Goal: Task Accomplishment & Management: Use online tool/utility

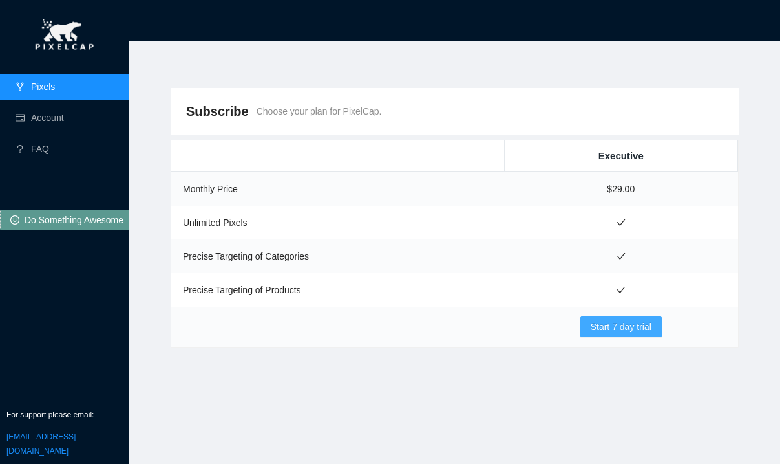
click at [587, 319] on button "Start 7 day trial" at bounding box center [621, 326] width 81 height 21
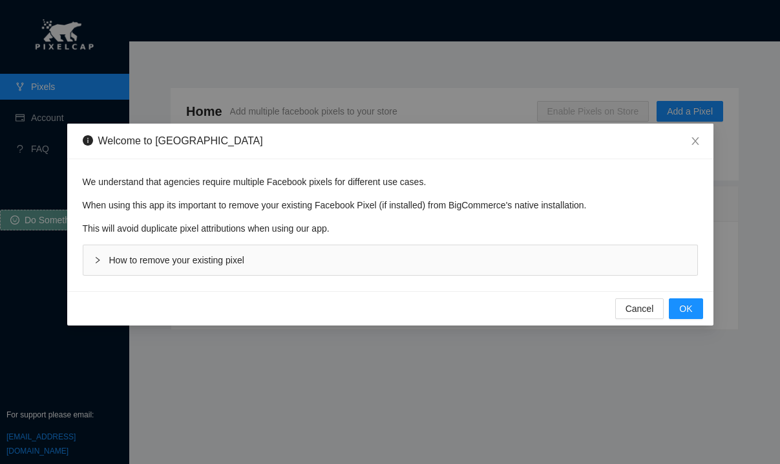
click at [216, 252] on div "How to remove your existing pixel" at bounding box center [390, 260] width 614 height 30
click at [212, 256] on span "How to remove your existing pixel" at bounding box center [176, 260] width 135 height 10
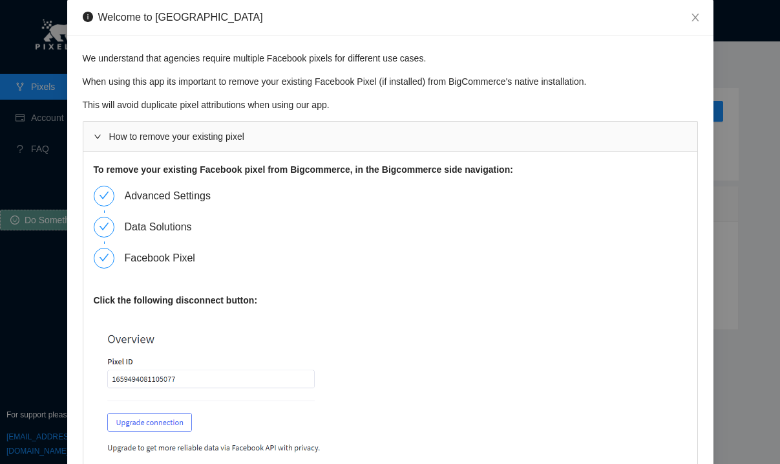
click at [115, 196] on div "Advanced Settings" at bounding box center [391, 201] width 594 height 31
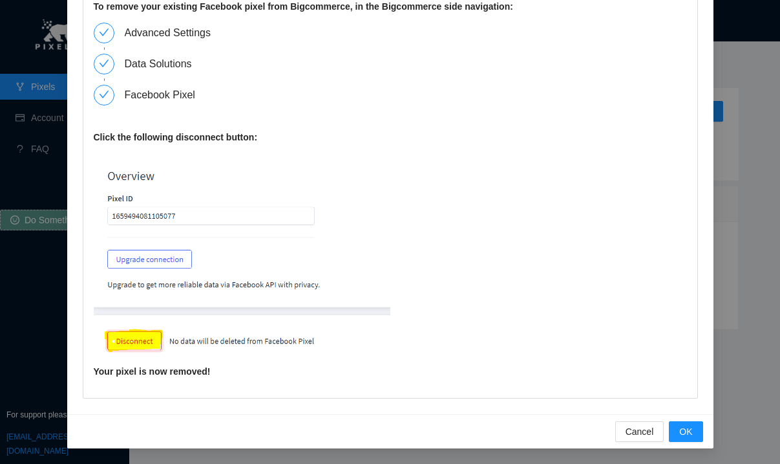
scroll to position [163, 0]
click at [684, 433] on span "OK" at bounding box center [686, 431] width 13 height 14
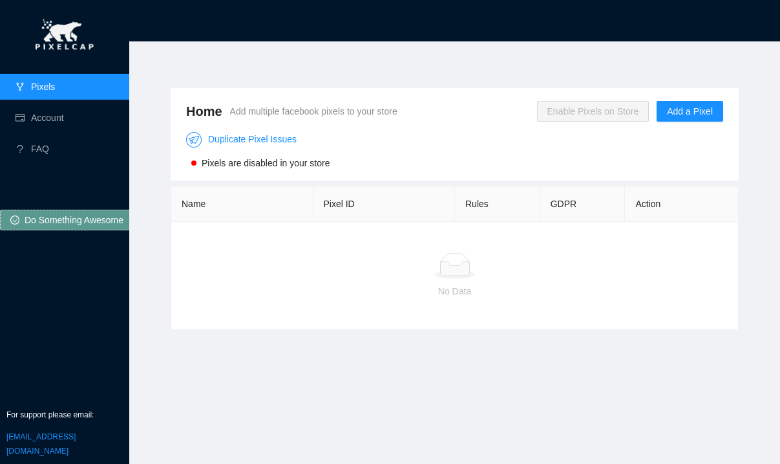
click at [614, 102] on span "Enable Pixels on Store" at bounding box center [593, 111] width 112 height 21
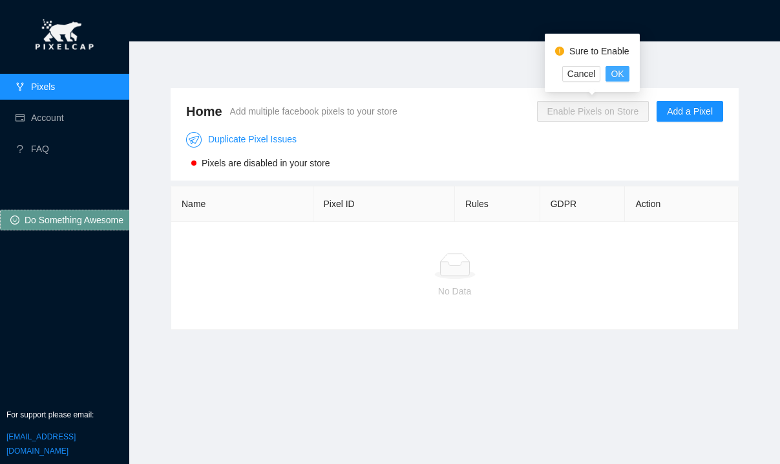
click at [618, 77] on span "OK" at bounding box center [617, 74] width 13 height 14
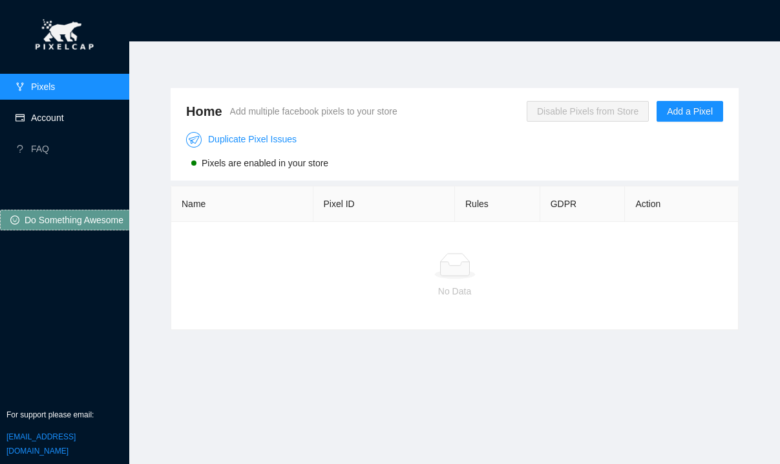
click at [43, 123] on link "Account" at bounding box center [47, 117] width 33 height 10
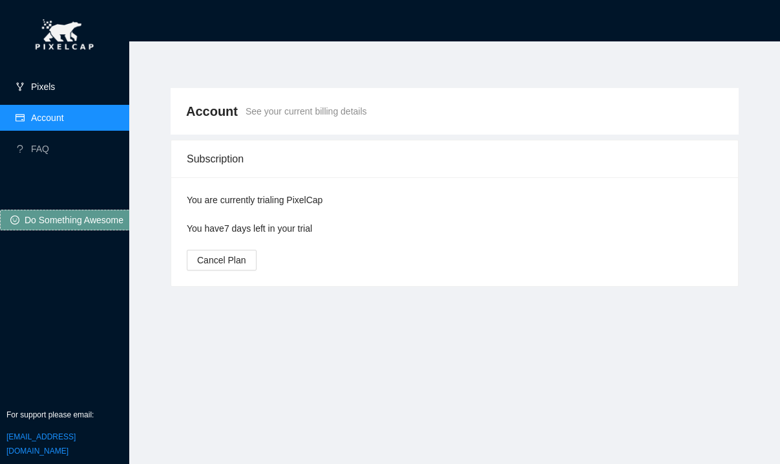
click at [55, 92] on link "Pixels" at bounding box center [43, 86] width 24 height 10
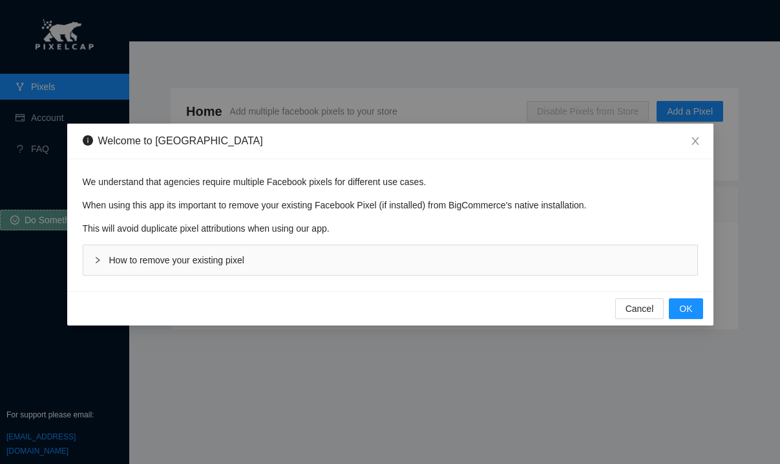
click at [235, 261] on span "How to remove your existing pixel" at bounding box center [176, 260] width 135 height 10
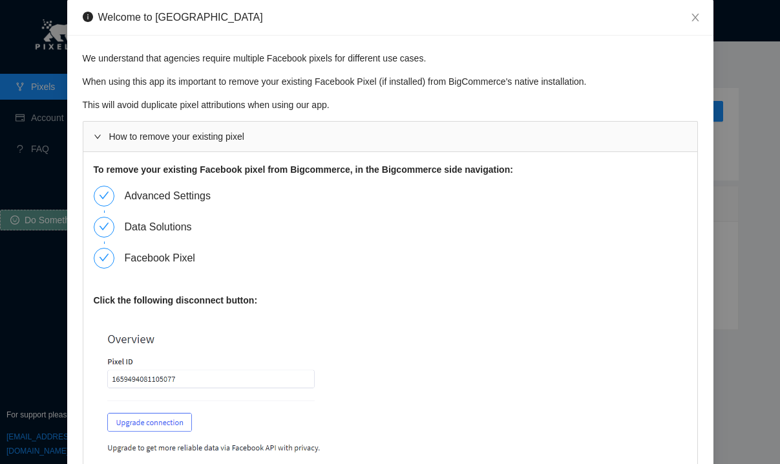
click at [160, 395] on img at bounding box center [242, 421] width 297 height 211
click at [164, 378] on img at bounding box center [242, 421] width 297 height 211
click at [162, 381] on img at bounding box center [242, 421] width 297 height 211
click at [175, 389] on img at bounding box center [242, 421] width 297 height 211
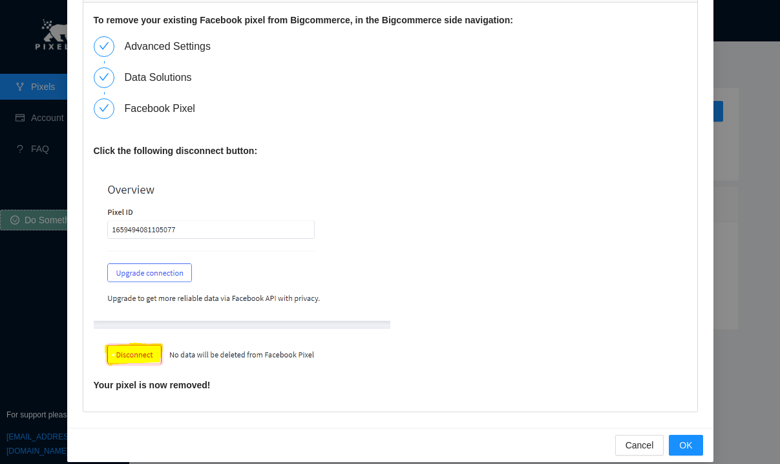
scroll to position [151, 0]
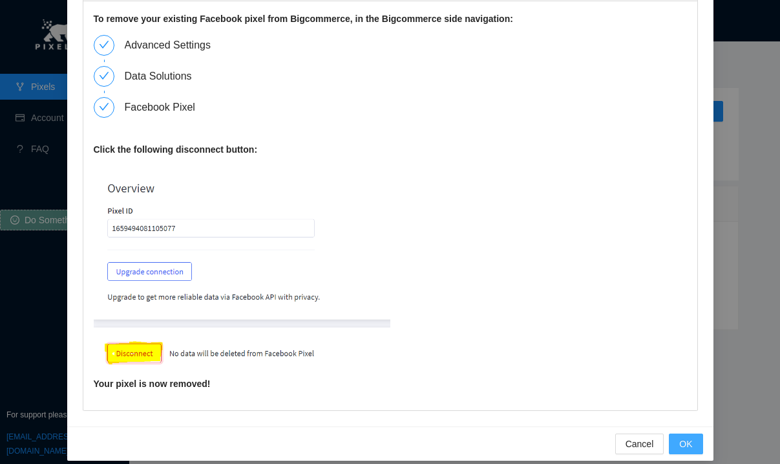
click at [677, 440] on button "OK" at bounding box center [686, 443] width 34 height 21
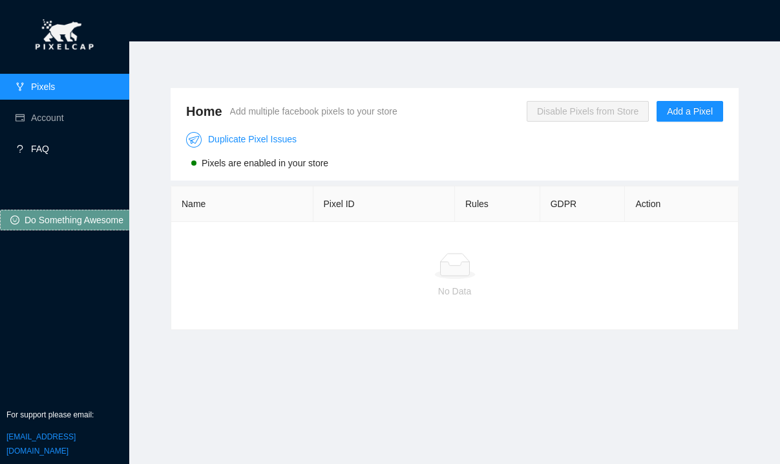
click at [49, 147] on link "FAQ" at bounding box center [40, 149] width 18 height 10
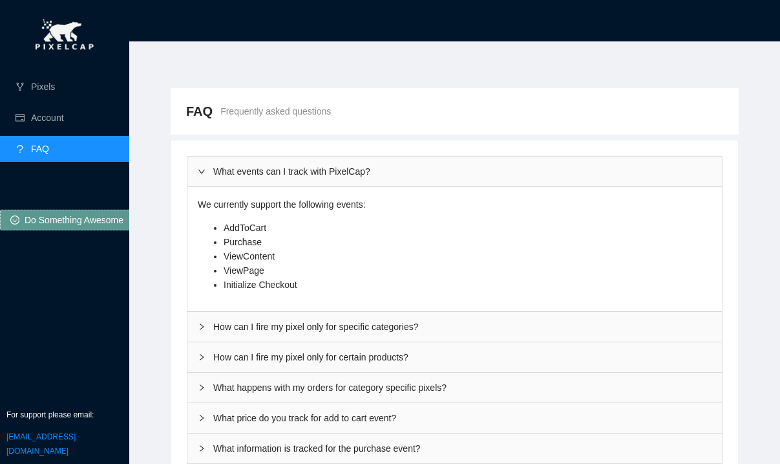
click at [336, 327] on div "How can I fire my pixel only for specific categories?" at bounding box center [454, 327] width 535 height 30
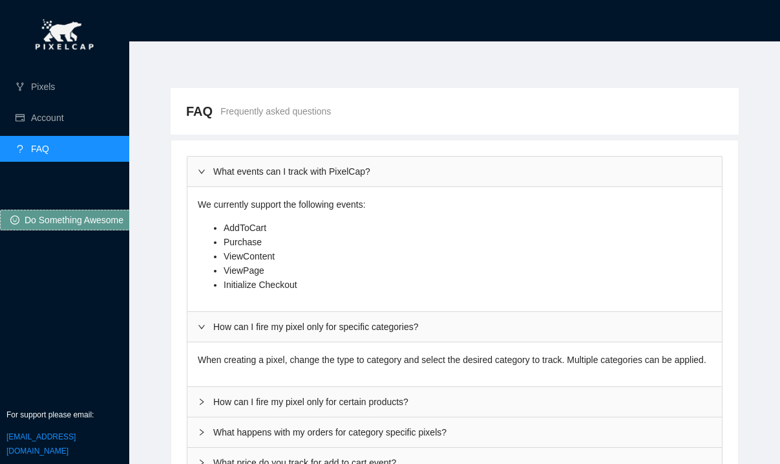
click at [333, 324] on div "How can I fire my pixel only for specific categories?" at bounding box center [454, 327] width 535 height 30
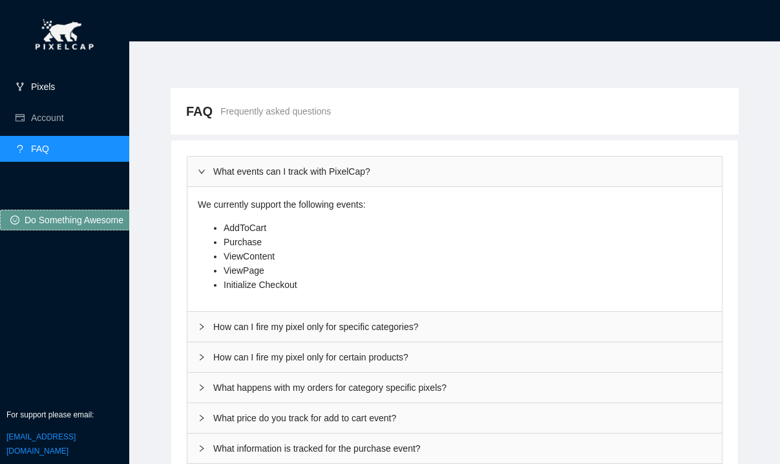
click at [55, 92] on link "Pixels" at bounding box center [43, 86] width 24 height 10
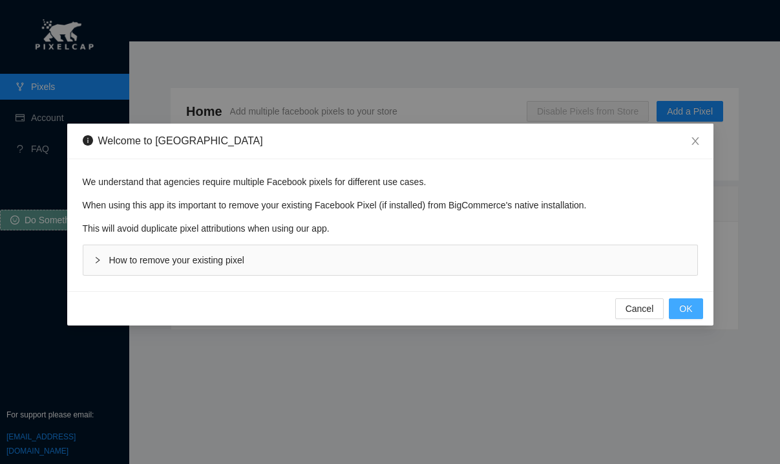
click at [690, 314] on span "OK" at bounding box center [686, 308] width 13 height 14
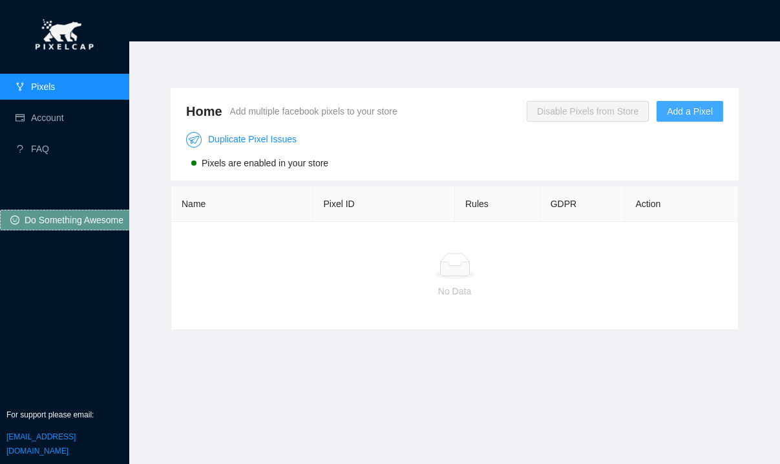
click at [673, 110] on span "Add a Pixel" at bounding box center [690, 111] width 46 height 14
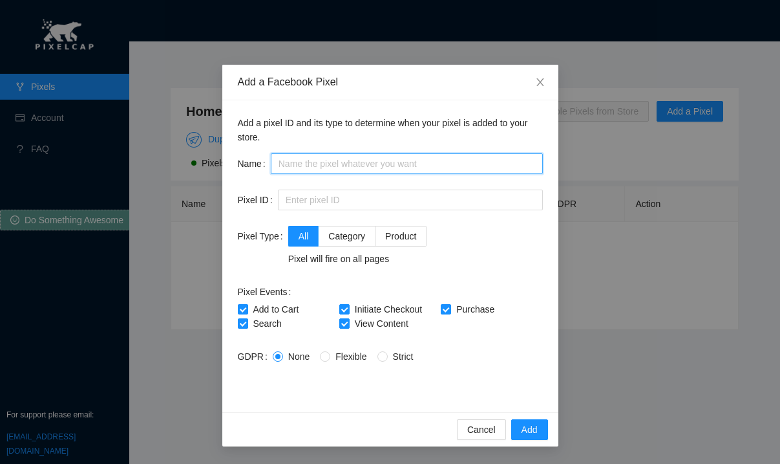
click at [463, 160] on input "text" at bounding box center [407, 163] width 272 height 21
type input "a"
type input "ATC"
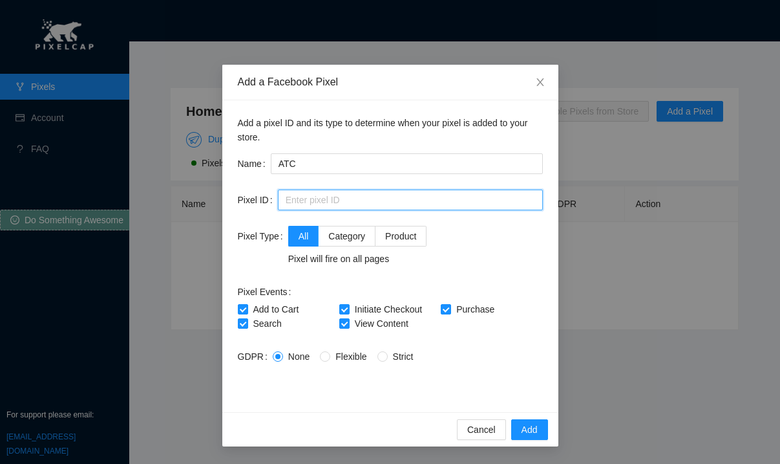
click at [431, 206] on input "text" at bounding box center [410, 199] width 265 height 21
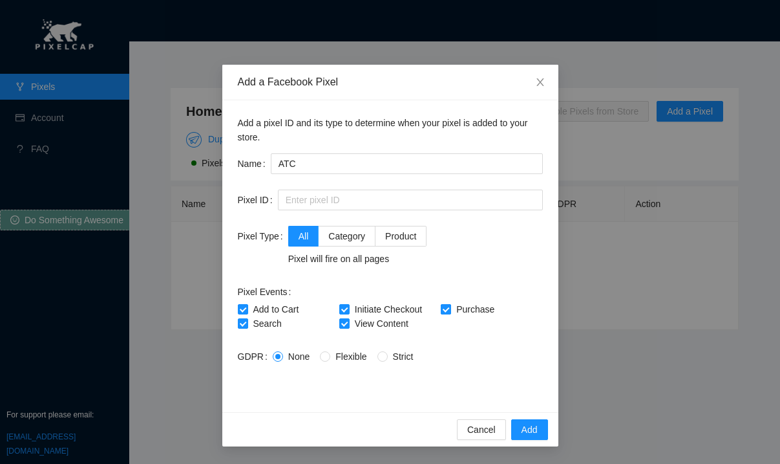
click at [455, 310] on span "Purchase" at bounding box center [475, 309] width 48 height 10
click at [450, 310] on input "Purchase" at bounding box center [445, 308] width 9 height 9
checkbox input "false"
click at [449, 282] on div "Pixel Events Add to Cart Initiate Checkout Purchase Search View Content" at bounding box center [390, 305] width 305 height 49
click at [306, 170] on input "ATC" at bounding box center [407, 163] width 272 height 21
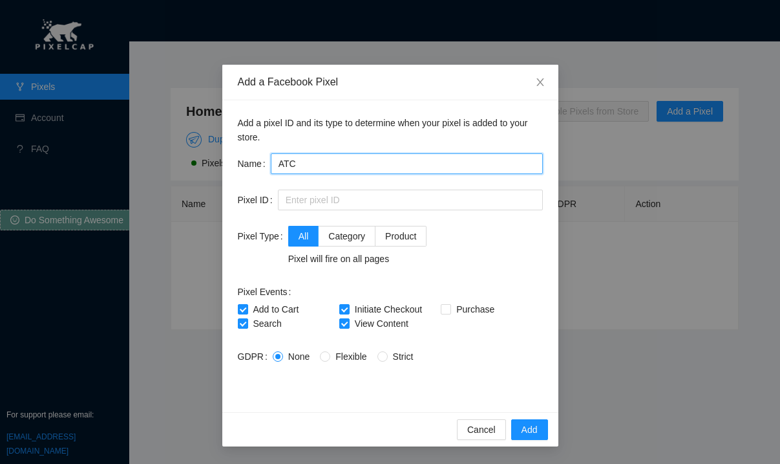
click at [306, 170] on input "ATC" at bounding box center [407, 163] width 272 height 21
click at [309, 162] on input "ATC" at bounding box center [407, 163] width 272 height 21
type input "ATC IC VC S"
click at [337, 378] on form "Name ATC IC VC S Pixel ID Pixel Type All Category Product Pixel will fire on al…" at bounding box center [390, 274] width 305 height 243
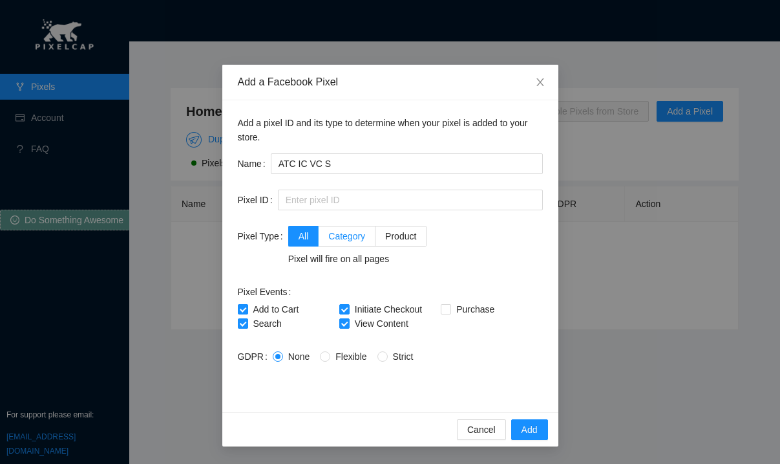
click at [340, 235] on span "Category" at bounding box center [346, 236] width 37 height 10
click at [328, 235] on input "Category" at bounding box center [323, 234] width 9 height 9
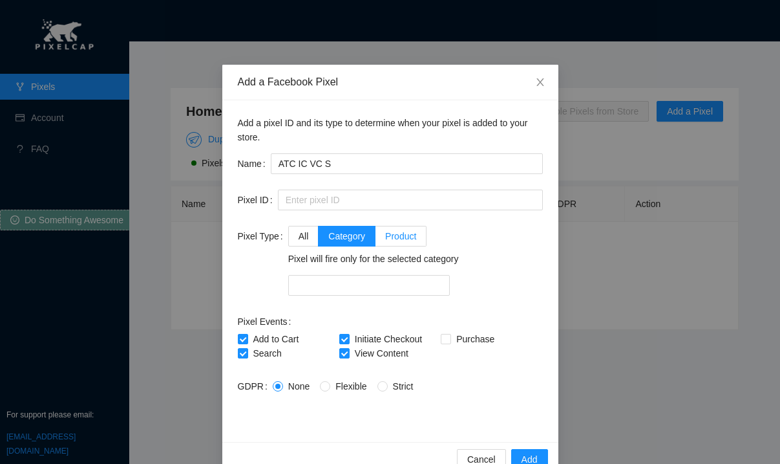
click at [394, 232] on span "Product" at bounding box center [400, 236] width 31 height 10
click at [385, 232] on input "Product" at bounding box center [380, 234] width 9 height 9
click at [312, 231] on label "All" at bounding box center [303, 236] width 31 height 21
click at [298, 231] on input "All" at bounding box center [293, 234] width 9 height 9
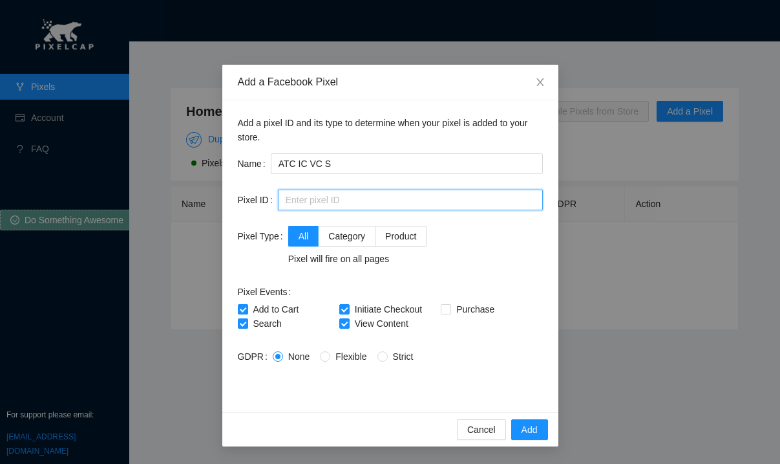
click at [329, 192] on input "text" at bounding box center [410, 199] width 265 height 21
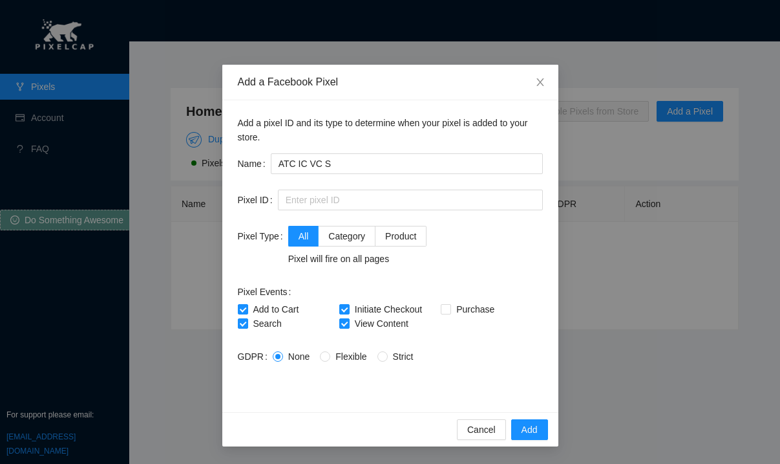
click at [458, 247] on div "All Category Product Pixel will fire on all pages" at bounding box center [415, 246] width 255 height 40
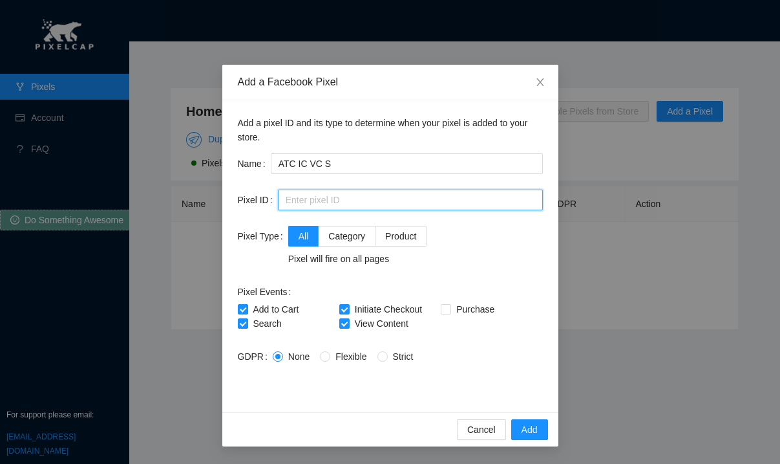
click at [300, 196] on input "text" at bounding box center [410, 199] width 265 height 21
paste input "1219815428962144"
type input "1219815428962144"
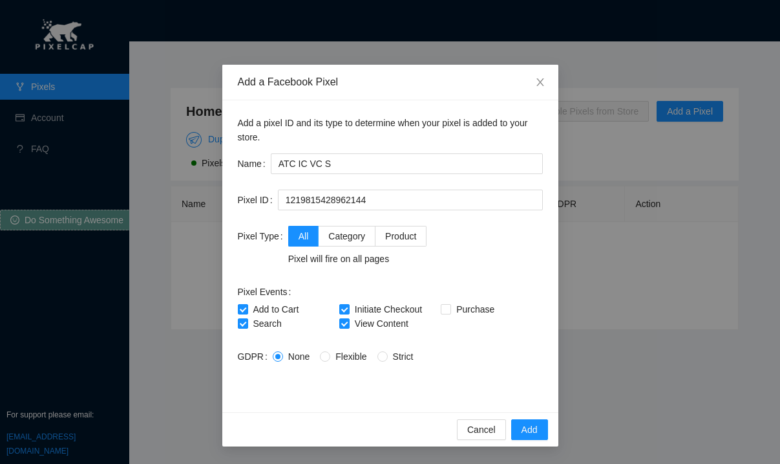
click at [474, 262] on div "All Category Product Pixel will fire on all pages" at bounding box center [415, 246] width 255 height 40
click at [388, 359] on span "Strict" at bounding box center [403, 356] width 31 height 10
click at [387, 359] on input "Strict" at bounding box center [382, 355] width 9 height 9
radio input "true"
radio input "false"
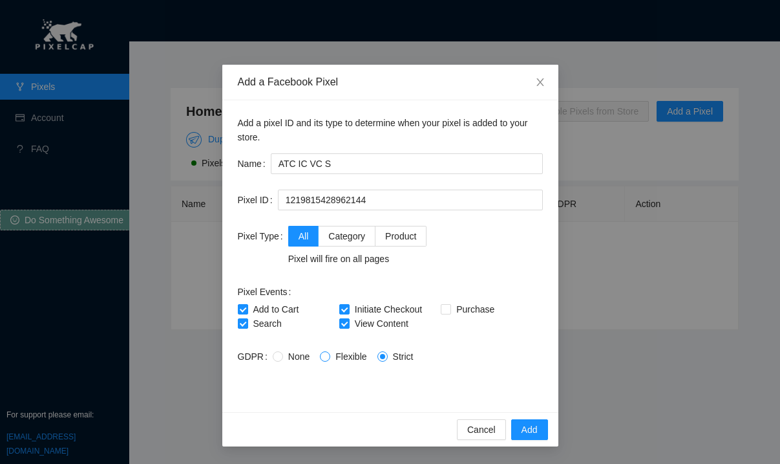
click at [320, 351] on input "Flexible" at bounding box center [324, 355] width 9 height 9
radio input "true"
radio input "false"
click at [280, 348] on div "None Flexible Strict" at bounding box center [408, 356] width 270 height 21
click at [284, 354] on span "None" at bounding box center [299, 356] width 32 height 10
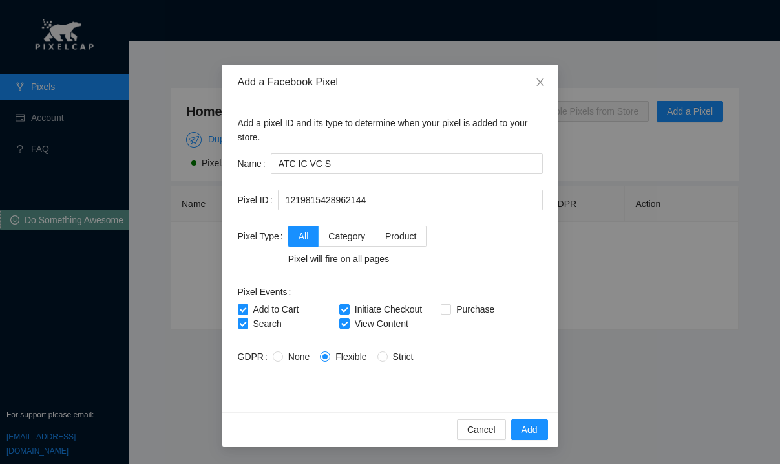
click at [282, 354] on input "None" at bounding box center [277, 355] width 9 height 9
radio input "true"
radio input "false"
click at [341, 413] on div "Cancel Add" at bounding box center [390, 429] width 336 height 34
click at [542, 427] on button "Add" at bounding box center [529, 429] width 37 height 21
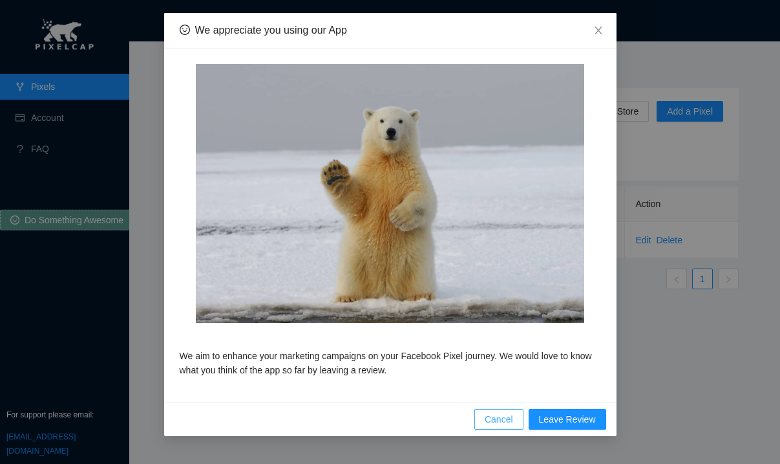
click at [505, 412] on span "Cancel" at bounding box center [499, 419] width 28 height 14
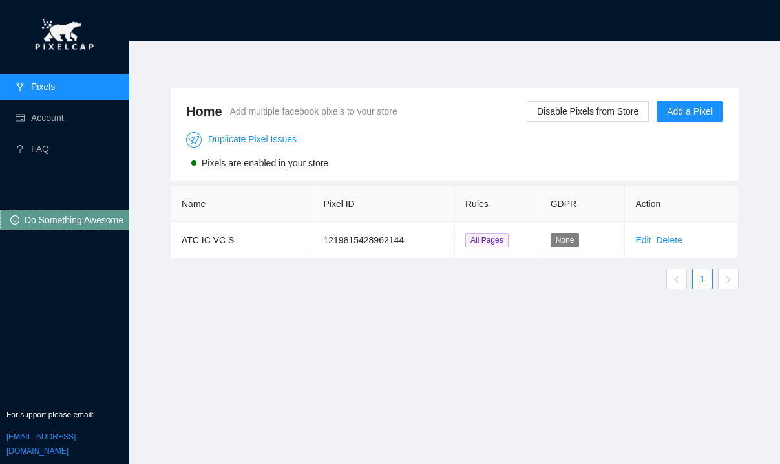
click at [55, 92] on link "Pixels" at bounding box center [43, 86] width 24 height 10
click at [64, 112] on link "Account" at bounding box center [47, 117] width 33 height 10
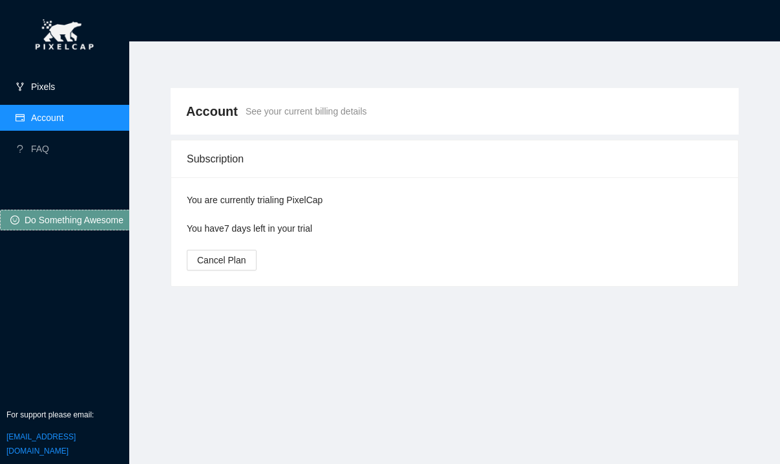
click at [55, 91] on link "Pixels" at bounding box center [43, 86] width 24 height 10
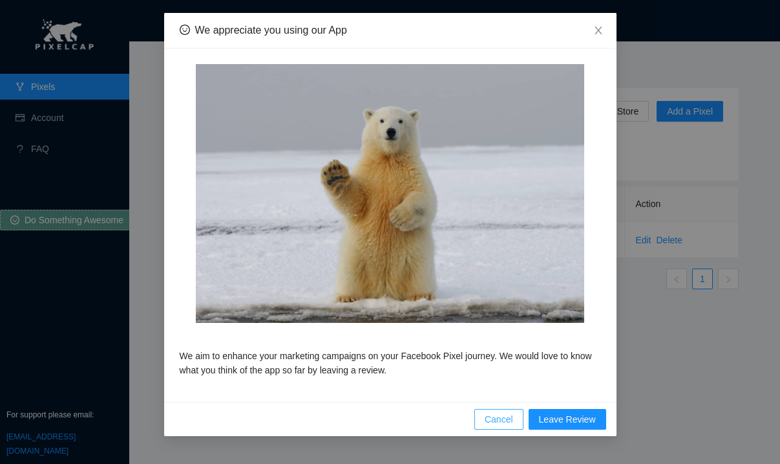
click at [483, 409] on button "Cancel" at bounding box center [499, 419] width 49 height 21
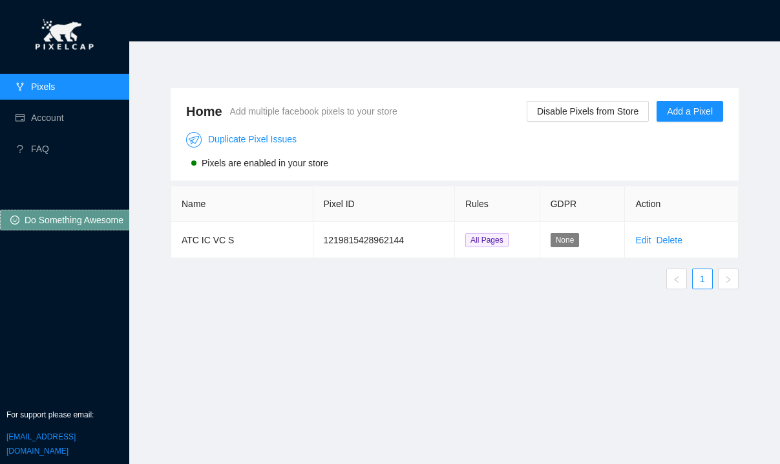
click at [76, 252] on div "Pixels Account FAQ Do Something Awesome For support please email: [EMAIL_ADDRES…" at bounding box center [64, 232] width 129 height 464
